Goal: Information Seeking & Learning: Find specific fact

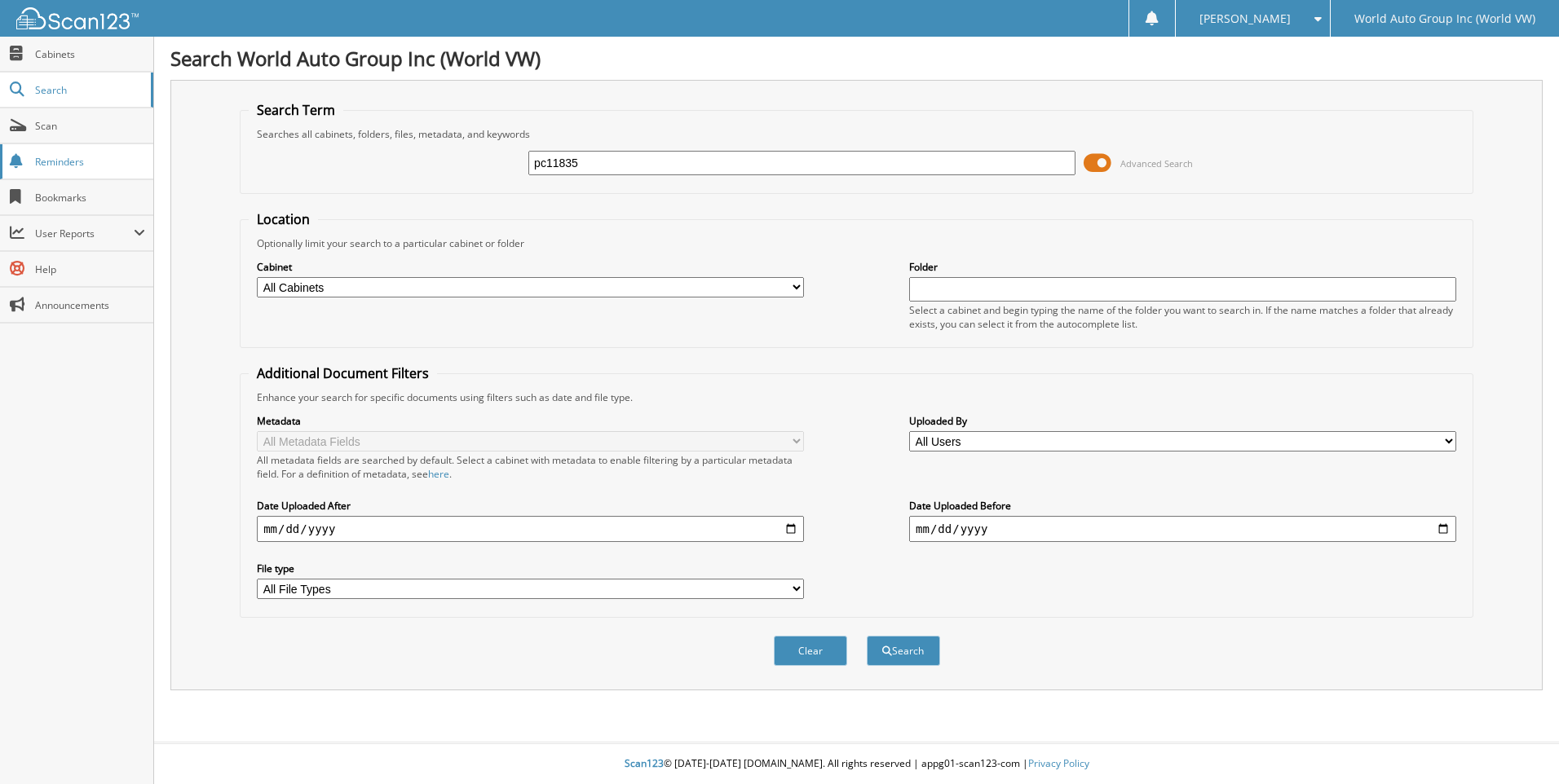
type input "pc11835"
click at [867, 636] on button "Search" at bounding box center [904, 651] width 74 height 31
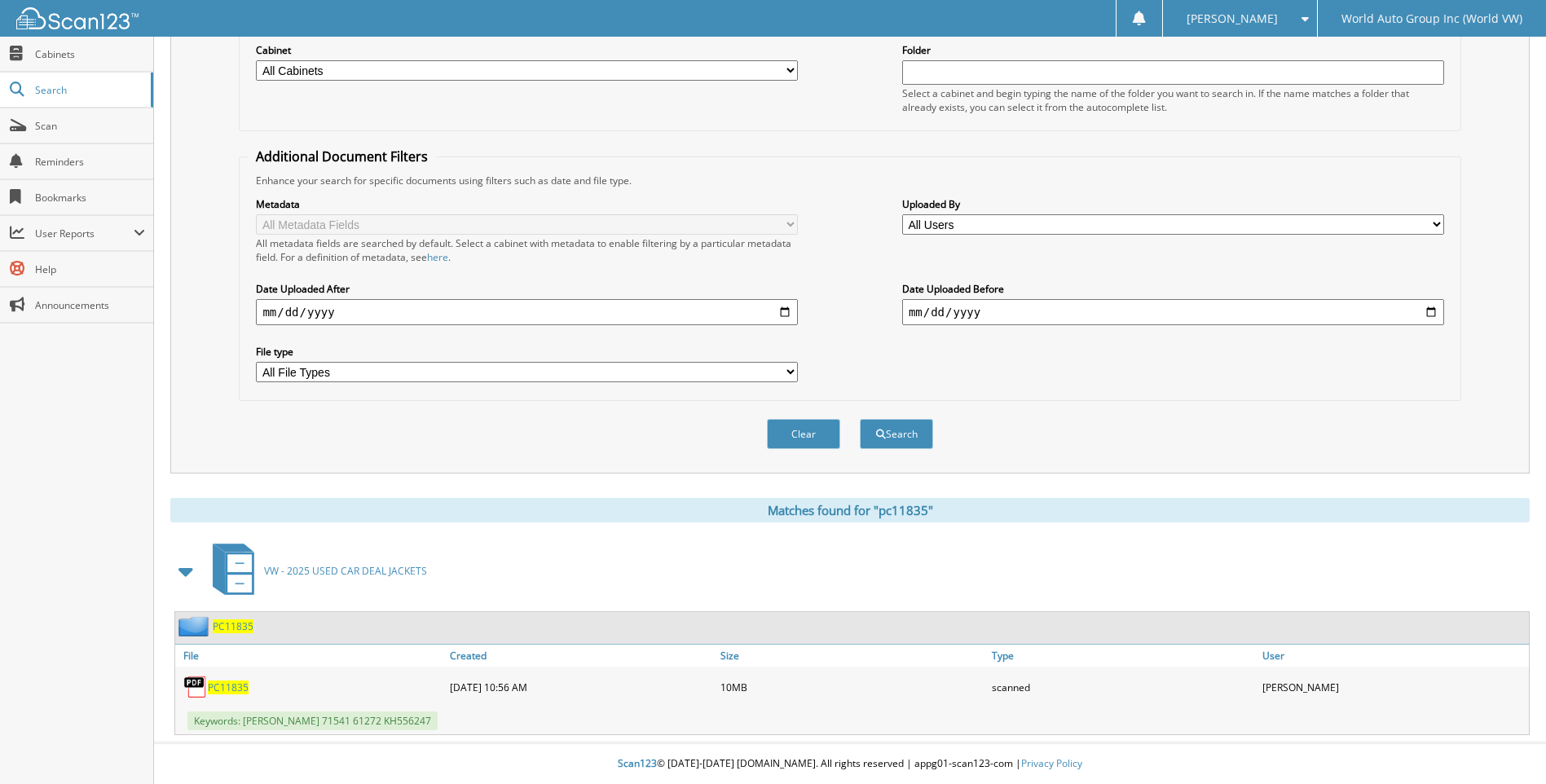
scroll to position [217, 0]
click at [240, 690] on span "PC11835" at bounding box center [227, 687] width 40 height 13
